Goal: Understand process/instructions

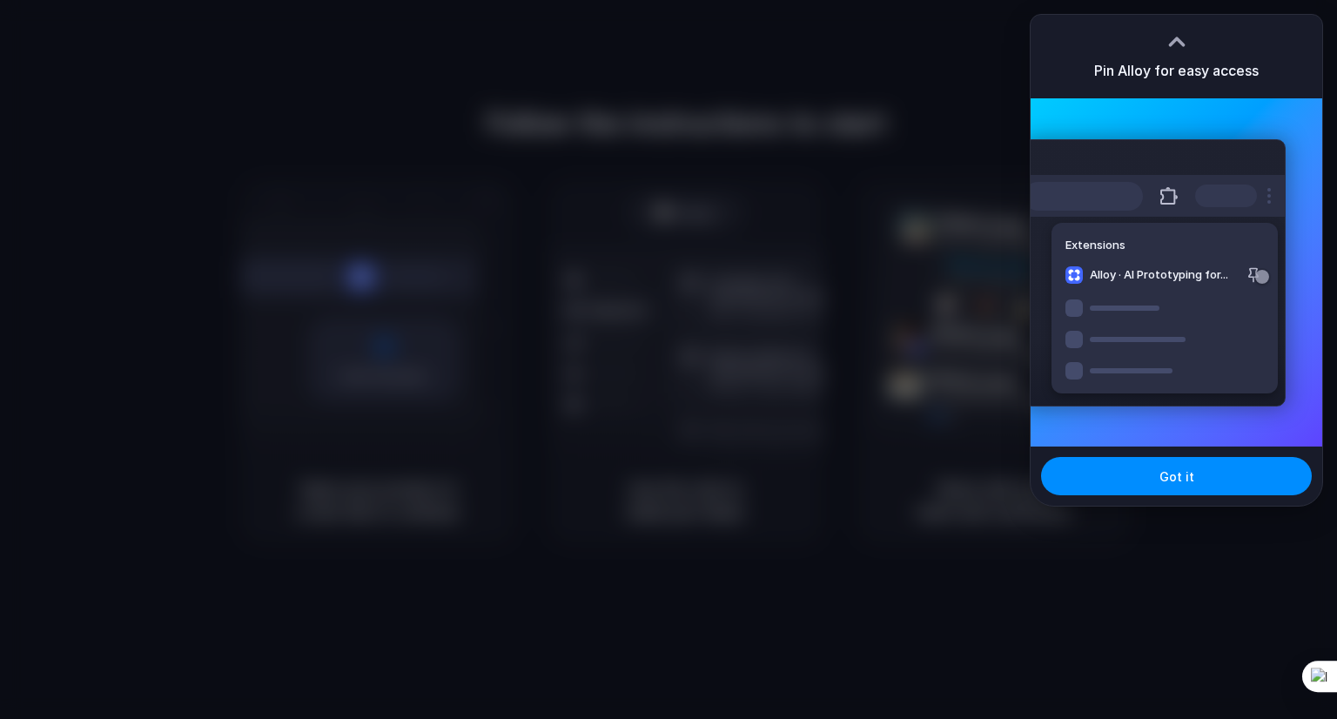
click at [668, 359] on div at bounding box center [668, 359] width 0 height 0
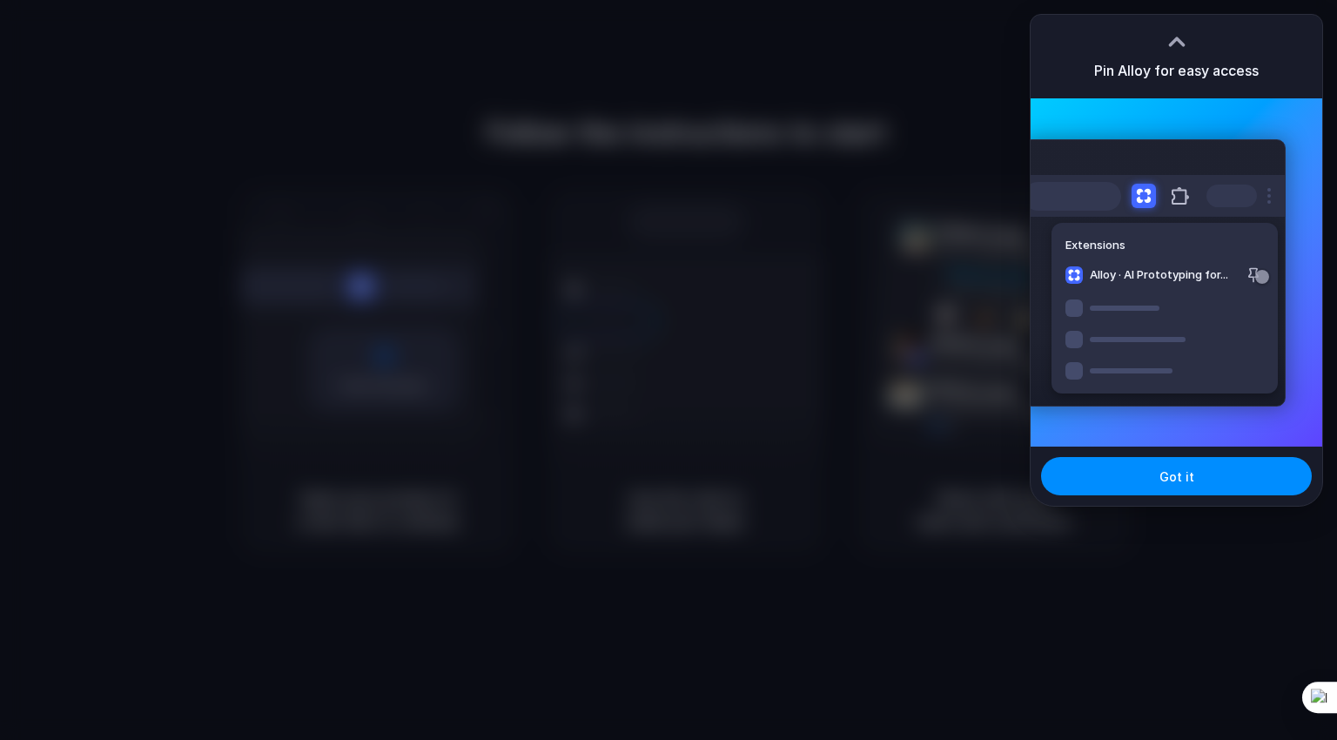
click at [1079, 361] on div "Extensions Alloy · AI Prototyping for..." at bounding box center [1154, 272] width 263 height 267
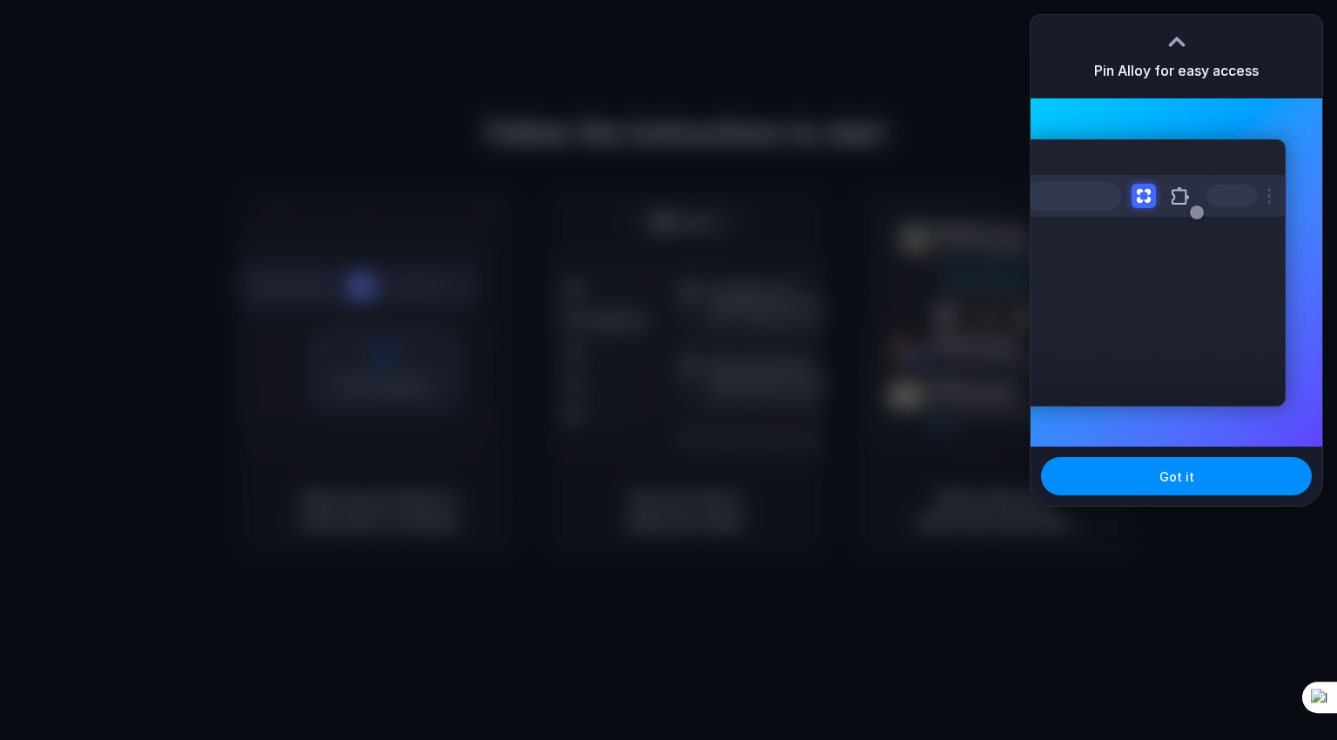
click at [668, 370] on div at bounding box center [668, 370] width 0 height 0
click at [1189, 487] on button "Got it" at bounding box center [1176, 476] width 271 height 38
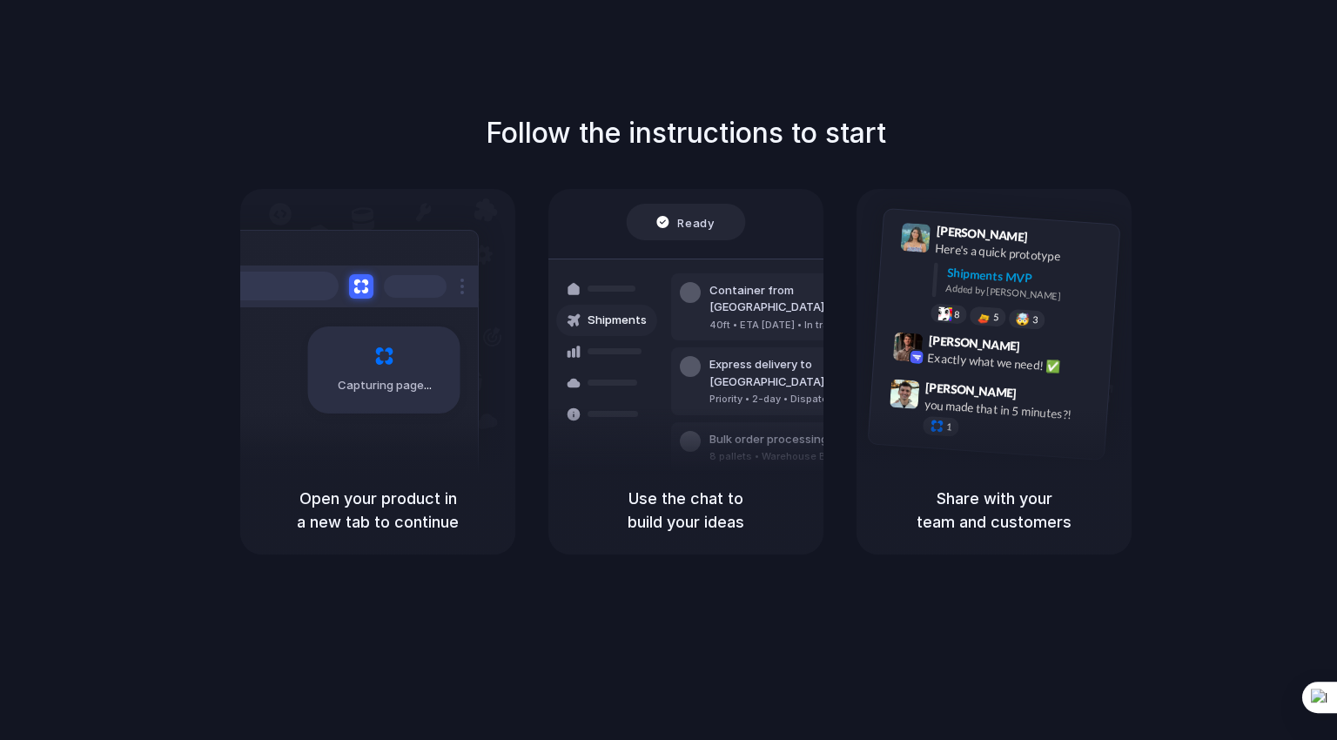
click at [850, 98] on div "Follow the instructions to start Capturing page Open your product in a new tab …" at bounding box center [686, 387] width 1372 height 775
